Goal: Task Accomplishment & Management: Complete application form

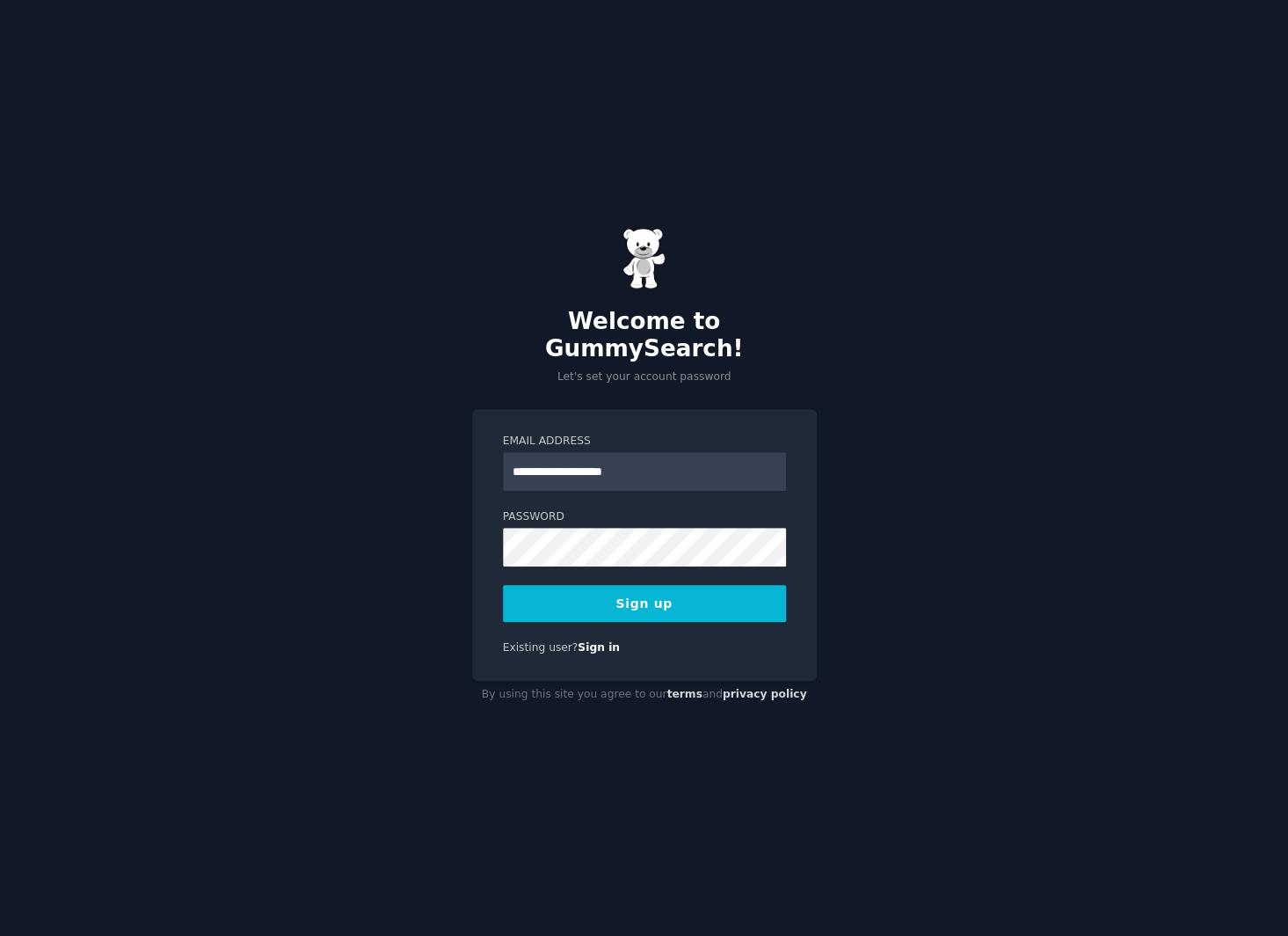
type input "**********"
click at [400, 536] on div "**********" at bounding box center [644, 468] width 1288 height 936
click at [607, 595] on button "Sign up" at bounding box center [644, 603] width 283 height 36
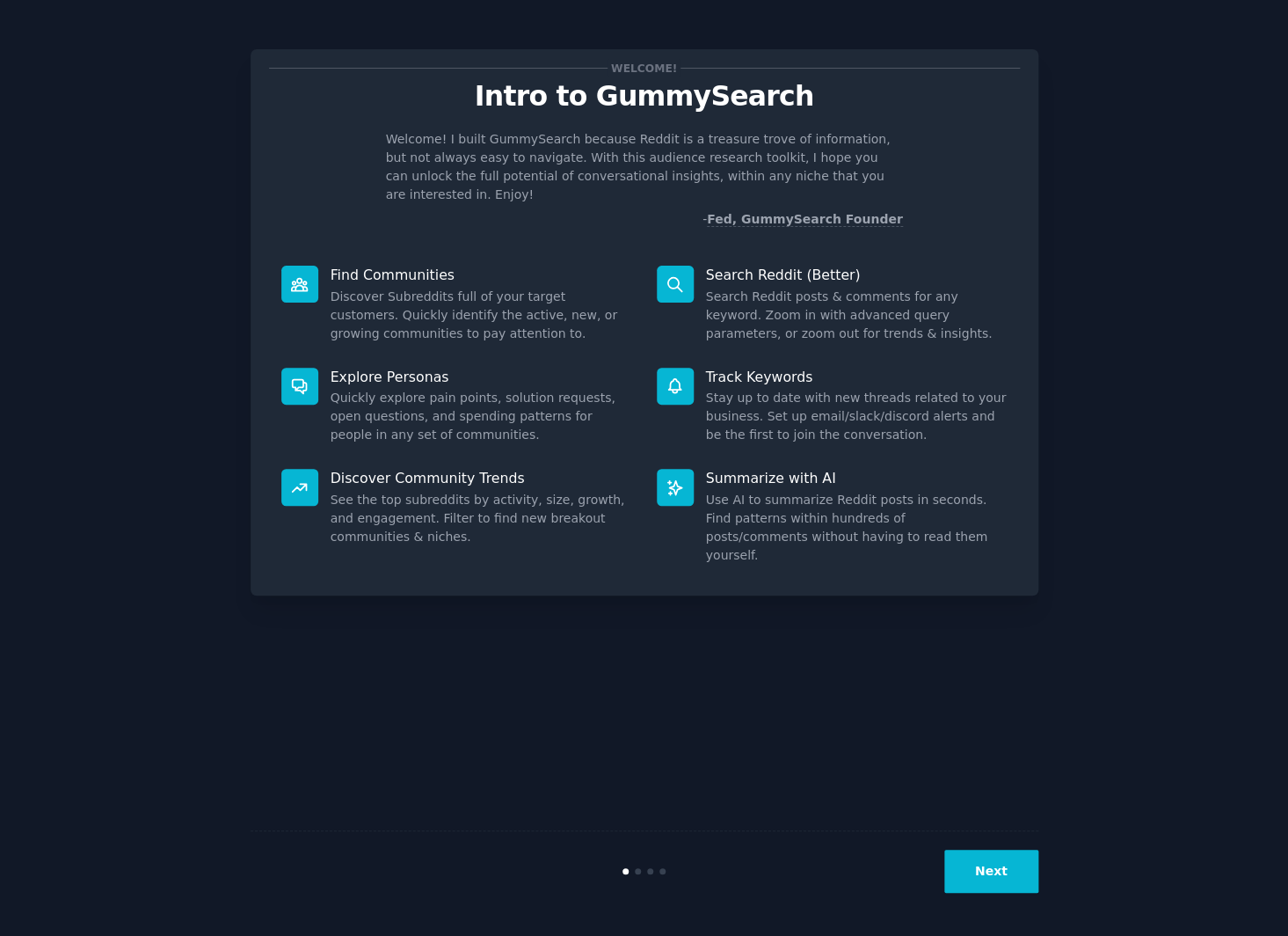
click at [997, 892] on button "Next" at bounding box center [991, 870] width 94 height 43
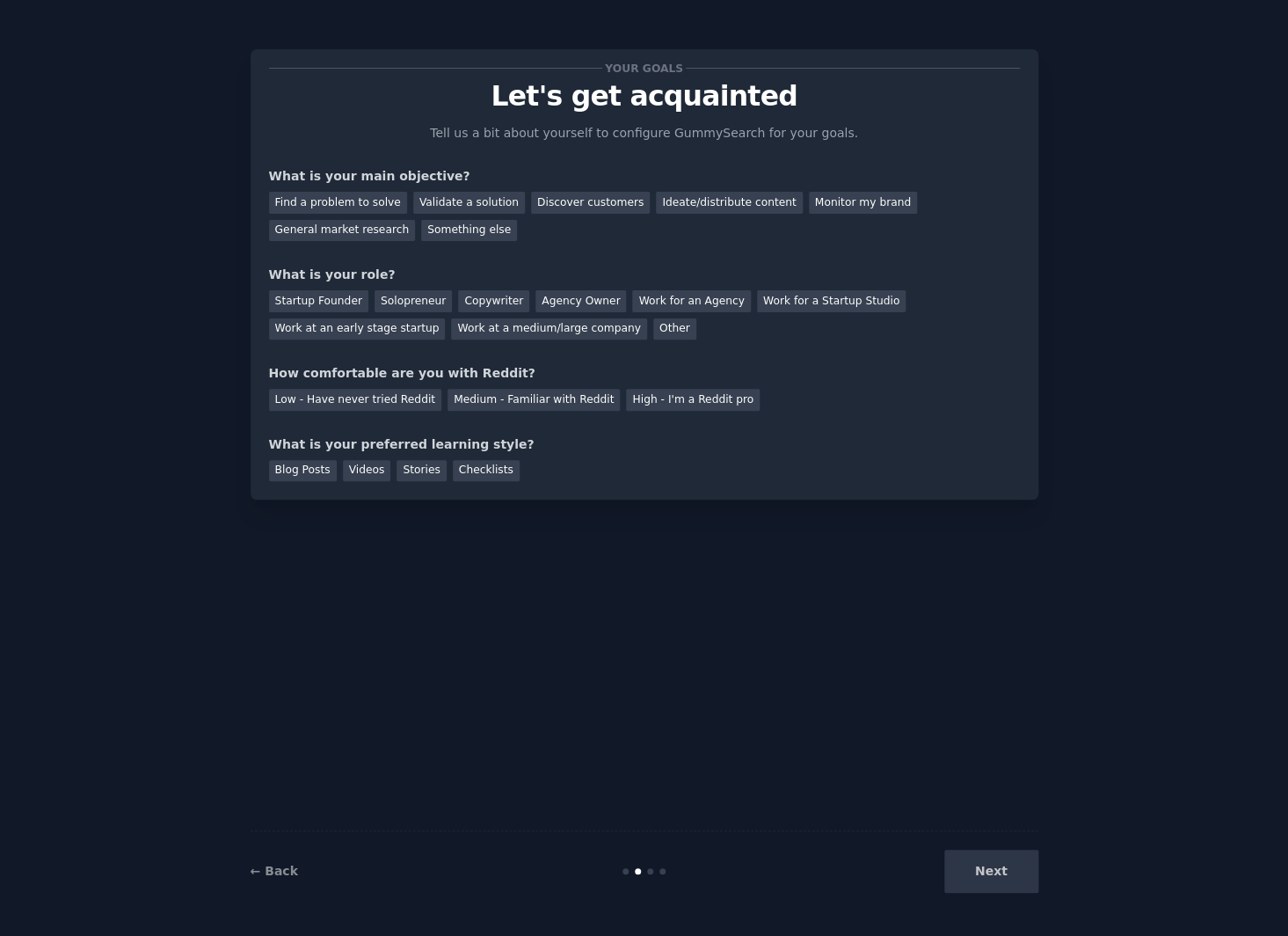
click at [999, 887] on div "Next" at bounding box center [907, 870] width 263 height 43
click at [353, 204] on div "Find a problem to solve" at bounding box center [338, 203] width 138 height 22
click at [653, 330] on div "Other" at bounding box center [674, 329] width 43 height 22
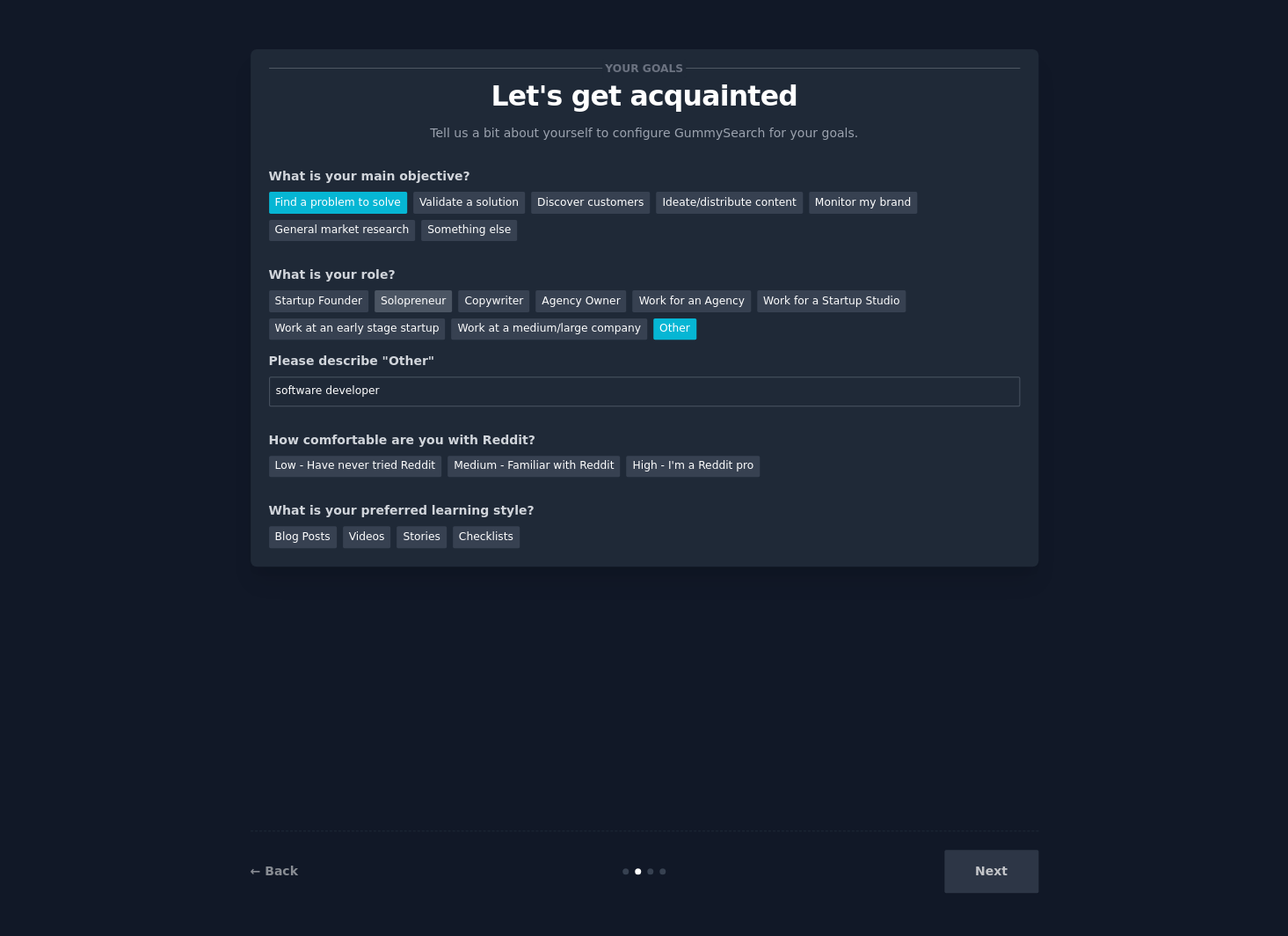
type input "software developer"
click at [424, 302] on div "Solopreneur" at bounding box center [413, 301] width 78 height 22
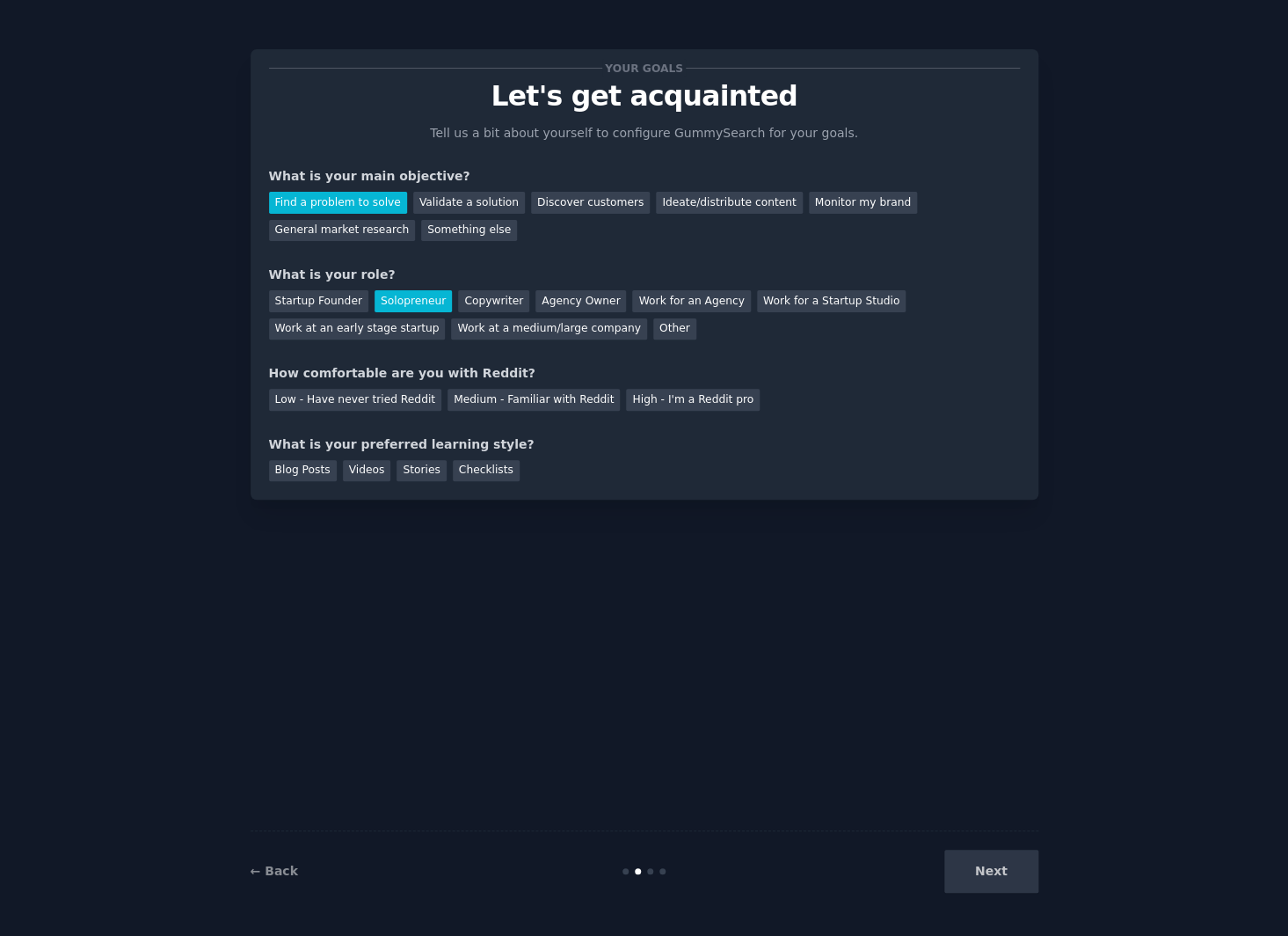
click at [407, 372] on div "How comfortable are you with Reddit?" at bounding box center [644, 373] width 751 height 18
click at [391, 404] on div "Low - Have never tried Reddit" at bounding box center [355, 400] width 172 height 22
click at [306, 473] on div "Blog Posts" at bounding box center [303, 471] width 68 height 22
click at [1014, 865] on button "Next" at bounding box center [991, 870] width 94 height 43
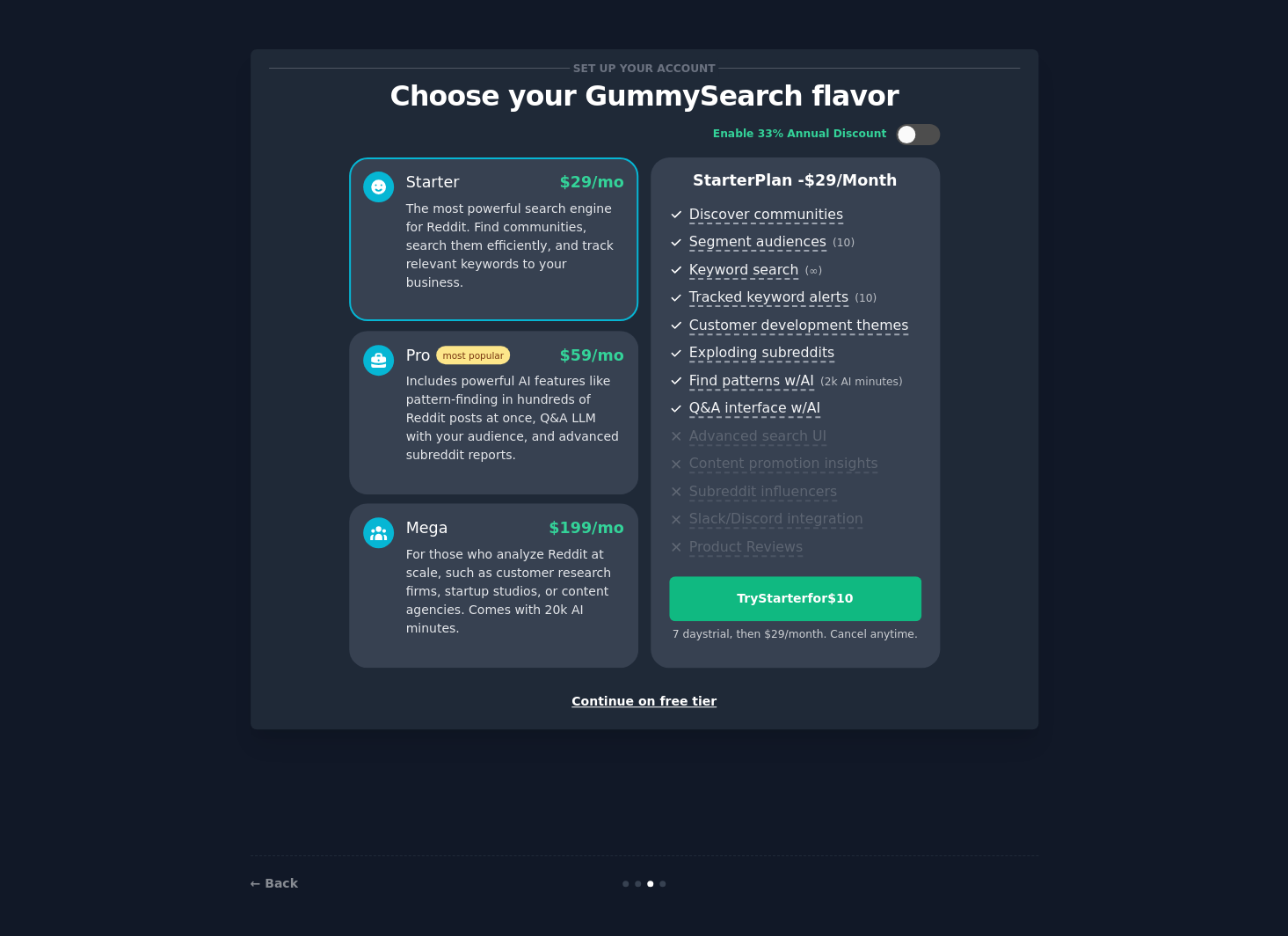
click at [642, 705] on div "Continue on free tier" at bounding box center [644, 702] width 751 height 18
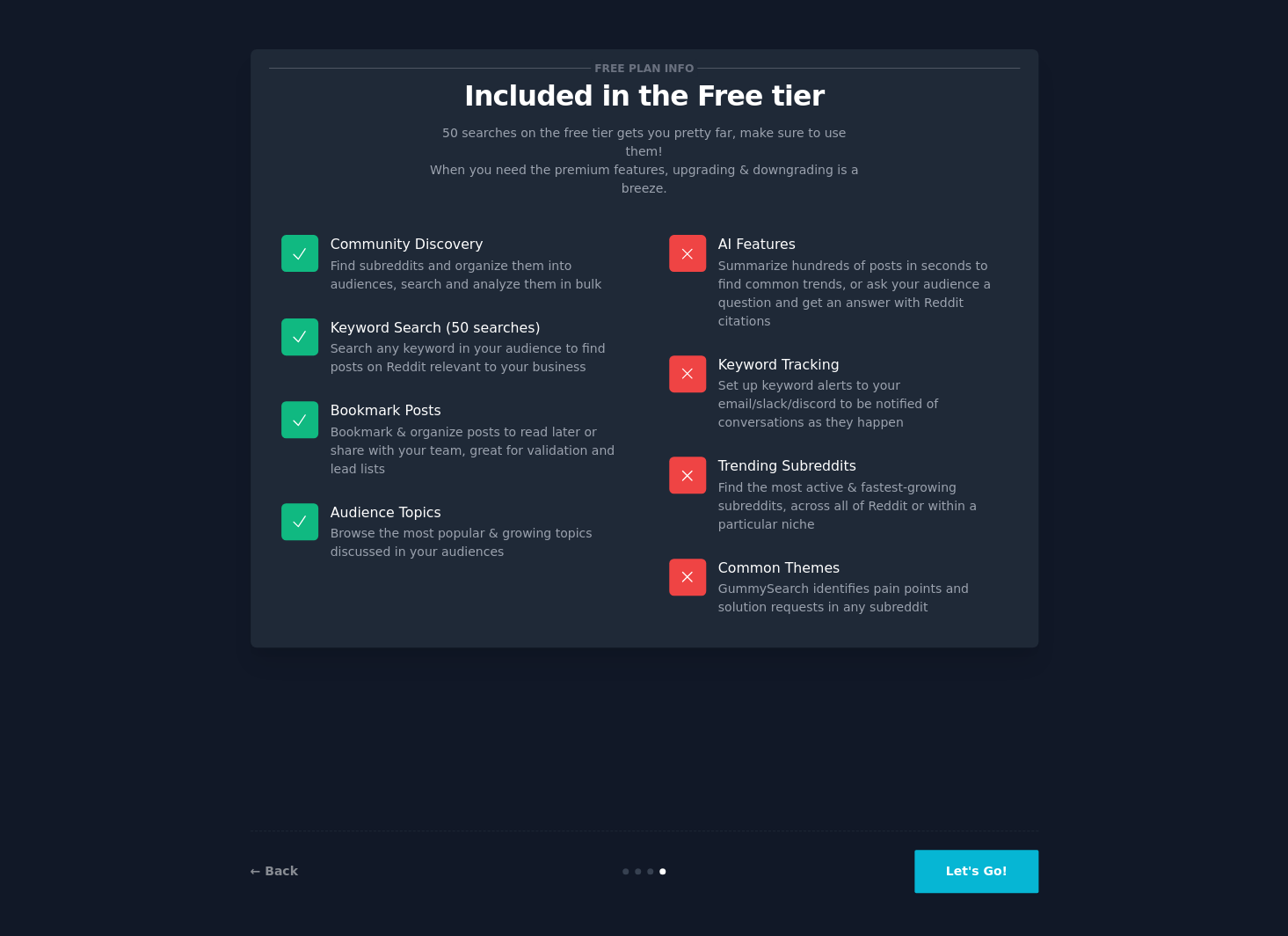
click at [962, 866] on button "Let's Go!" at bounding box center [976, 870] width 123 height 43
